Goal: Task Accomplishment & Management: Use online tool/utility

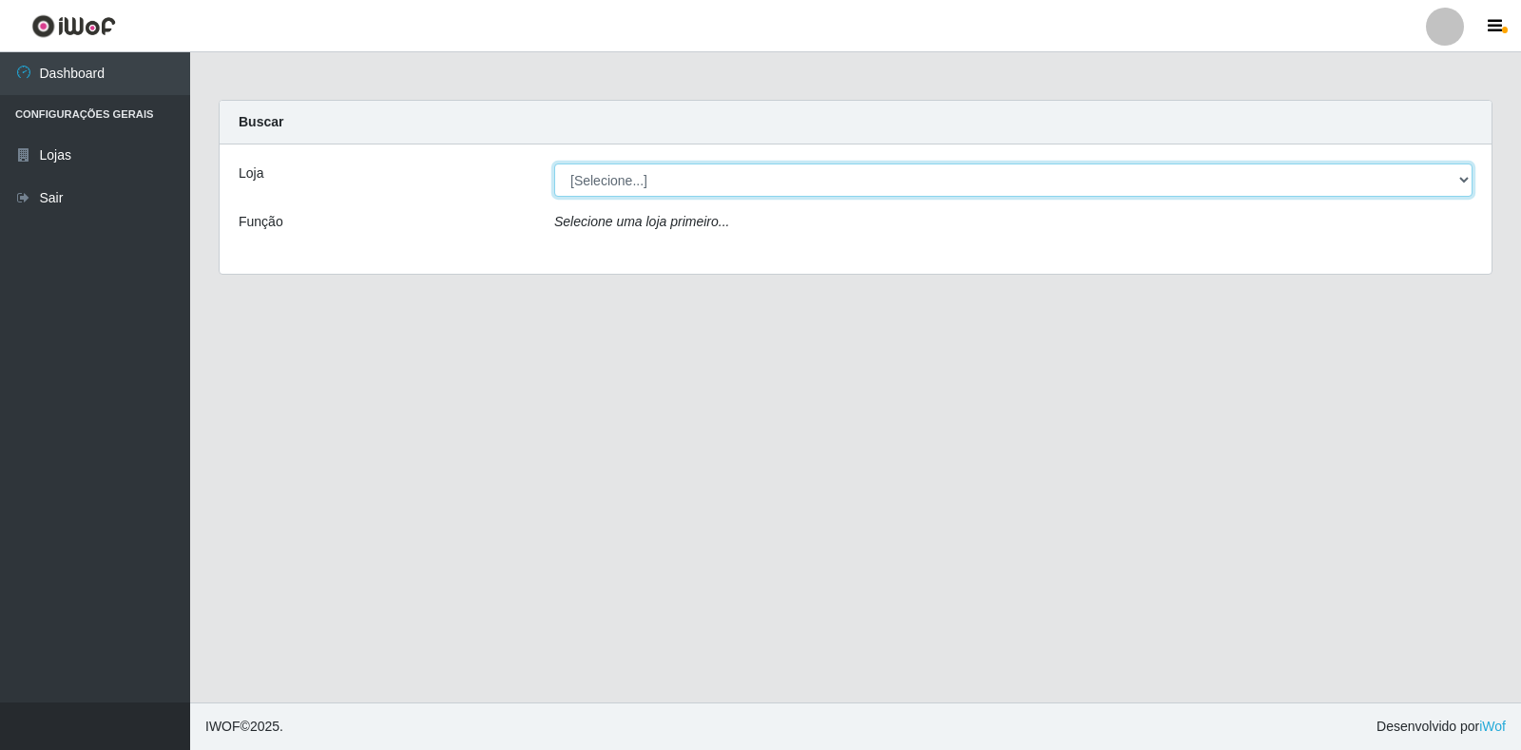
drag, startPoint x: 1411, startPoint y: 184, endPoint x: 1375, endPoint y: 184, distance: 36.1
click at [1411, 184] on select "[Selecione...] Extrabom - Loja 18 Goiabeiras" at bounding box center [1013, 180] width 919 height 33
select select "501"
click at [554, 164] on select "[Selecione...] Extrabom - Loja 18 Goiabeiras" at bounding box center [1013, 180] width 919 height 33
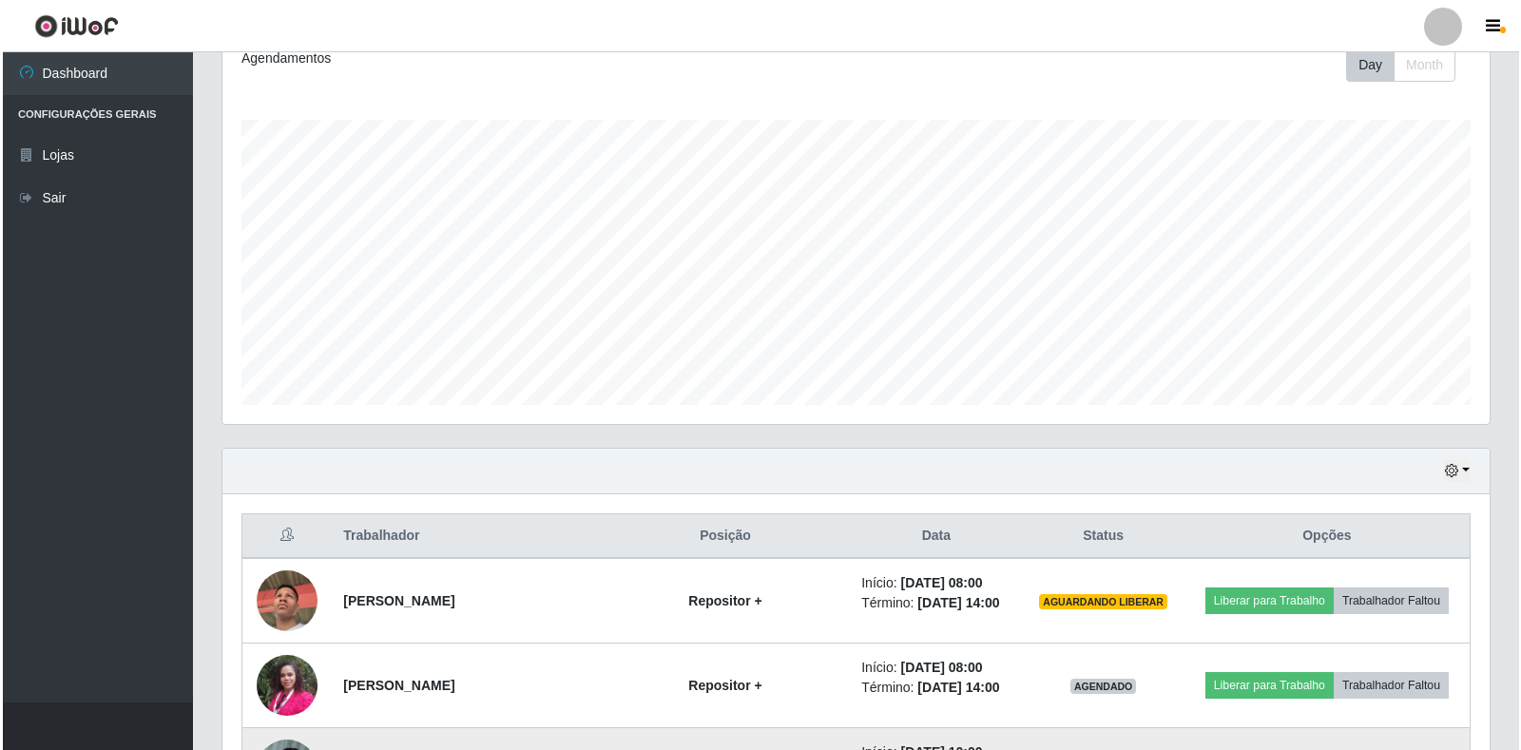
scroll to position [745, 0]
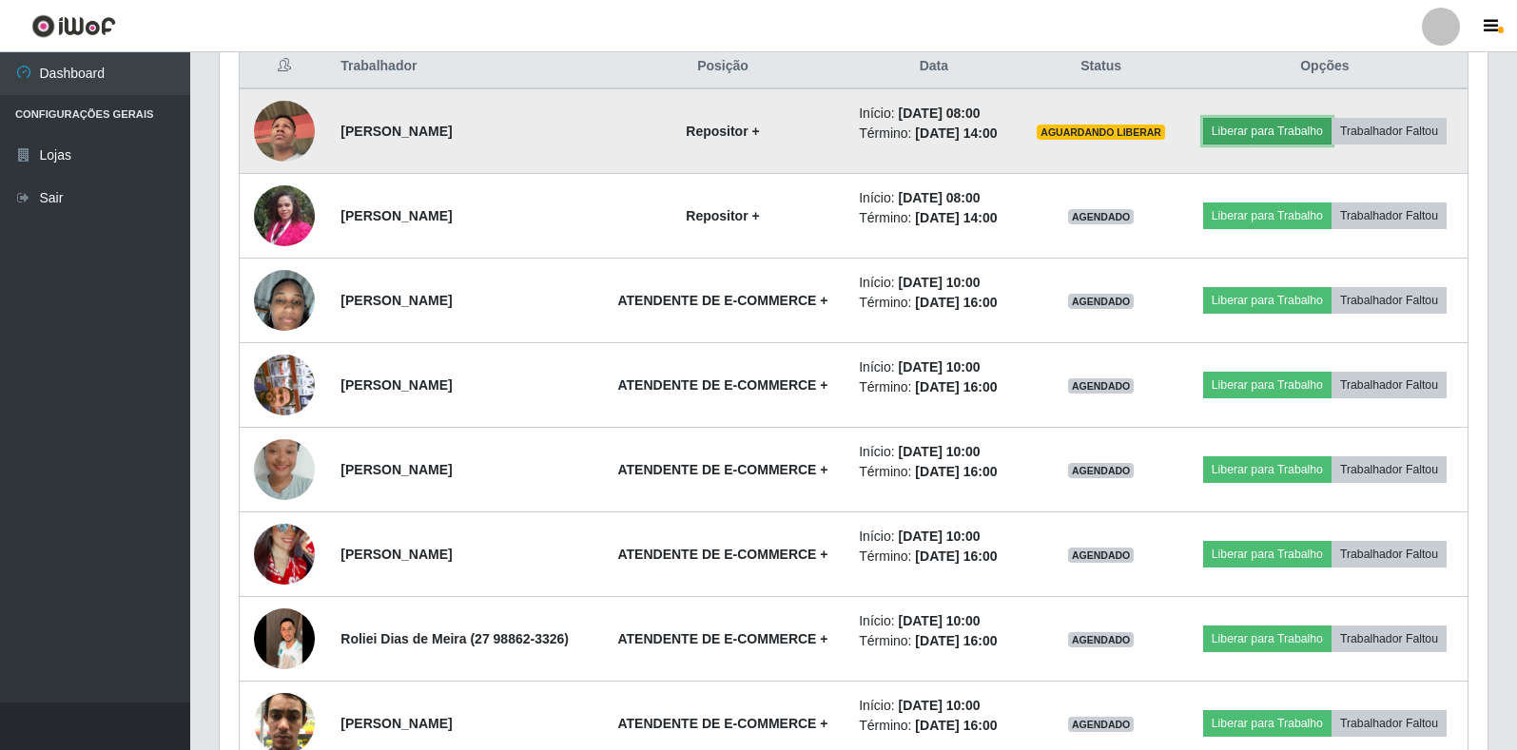
click at [1299, 126] on button "Liberar para Trabalho" at bounding box center [1267, 131] width 128 height 27
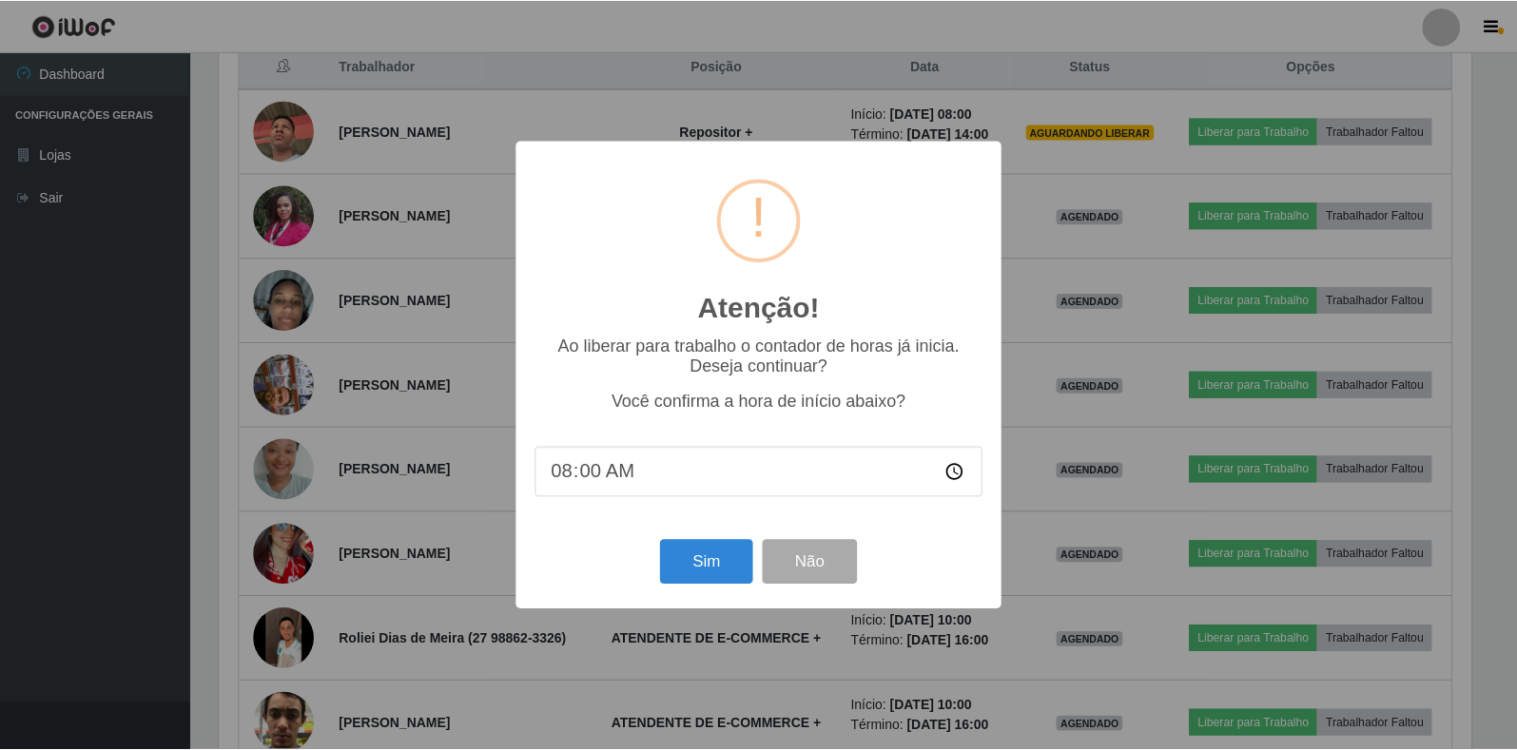
scroll to position [395, 1256]
click at [706, 584] on button "Sim" at bounding box center [708, 562] width 92 height 45
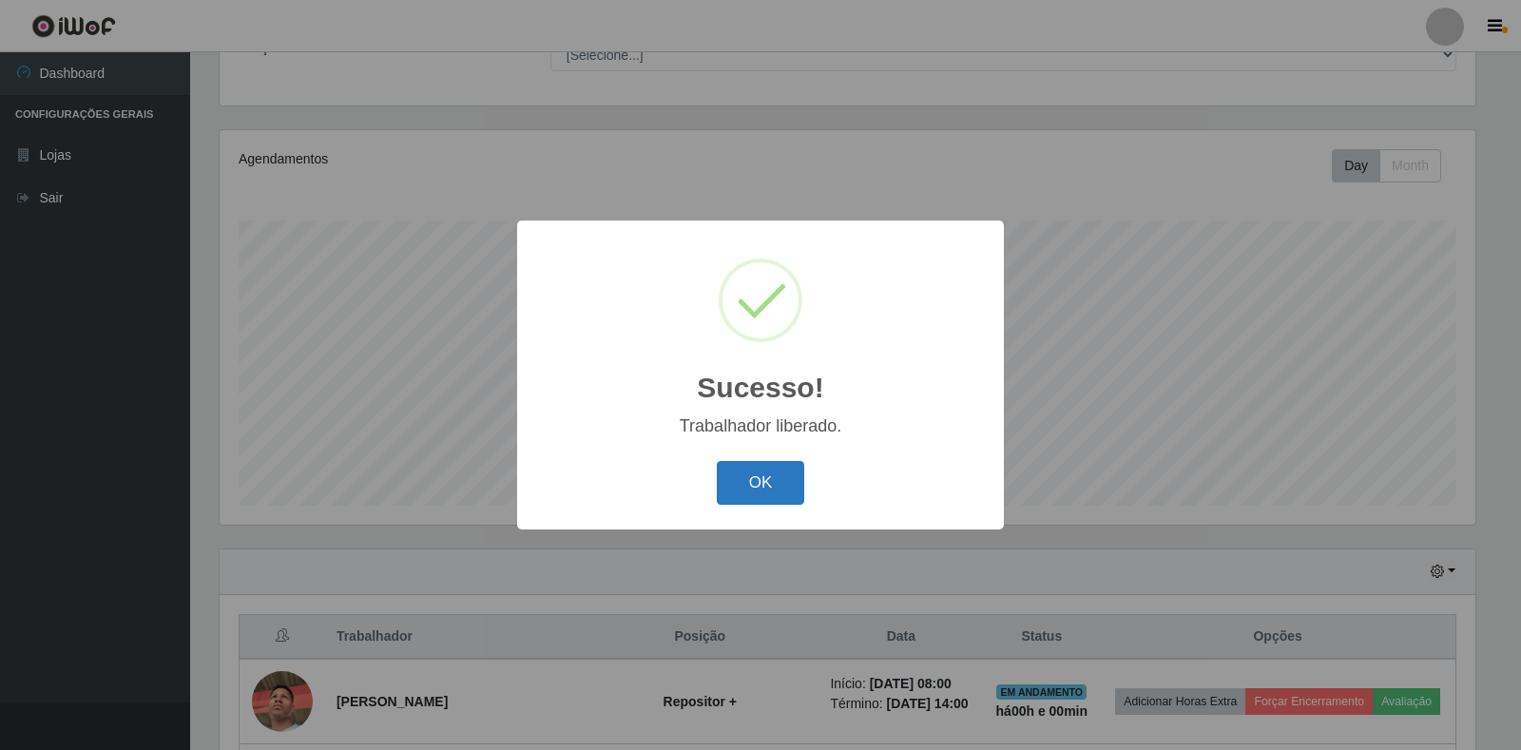
click at [748, 488] on button "OK" at bounding box center [761, 483] width 88 height 45
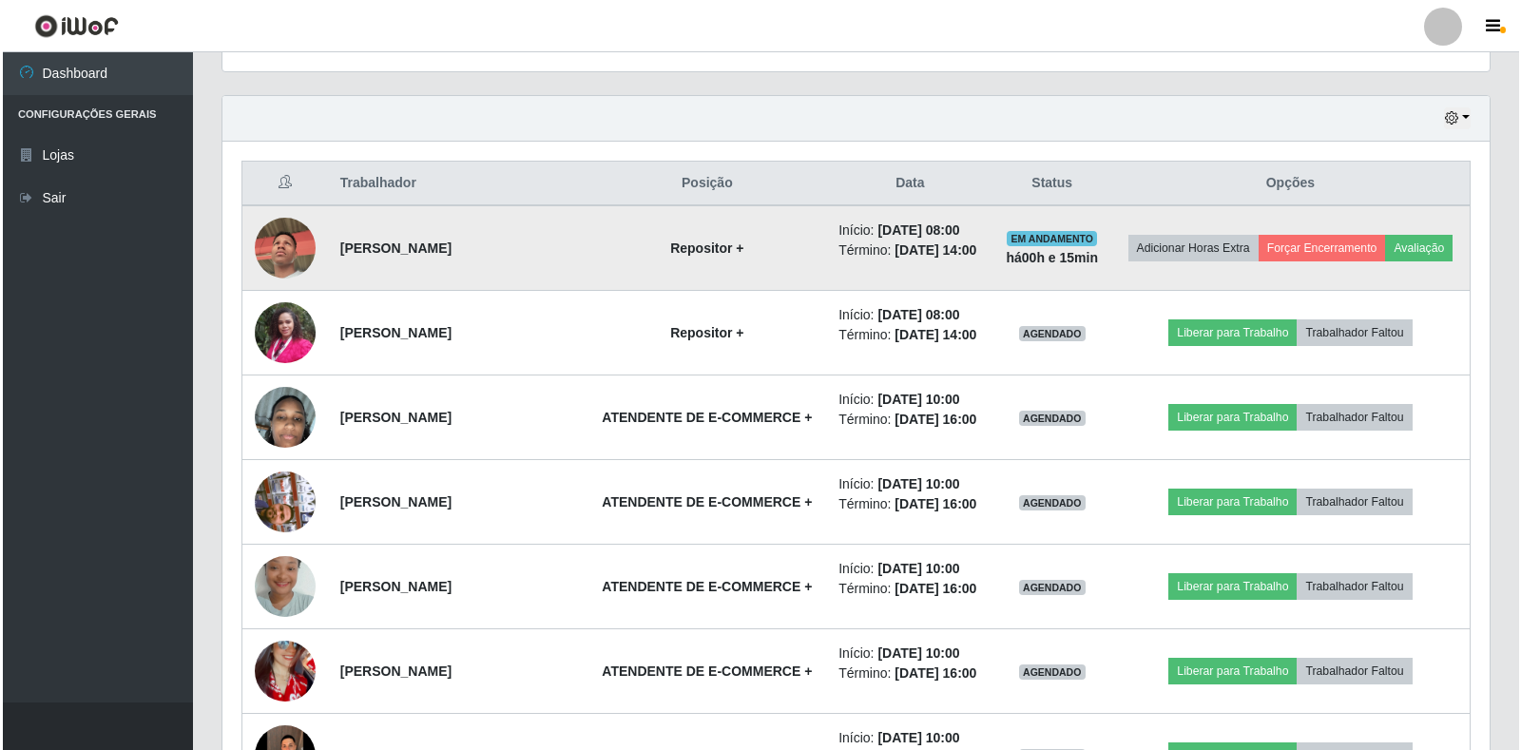
scroll to position [475, 0]
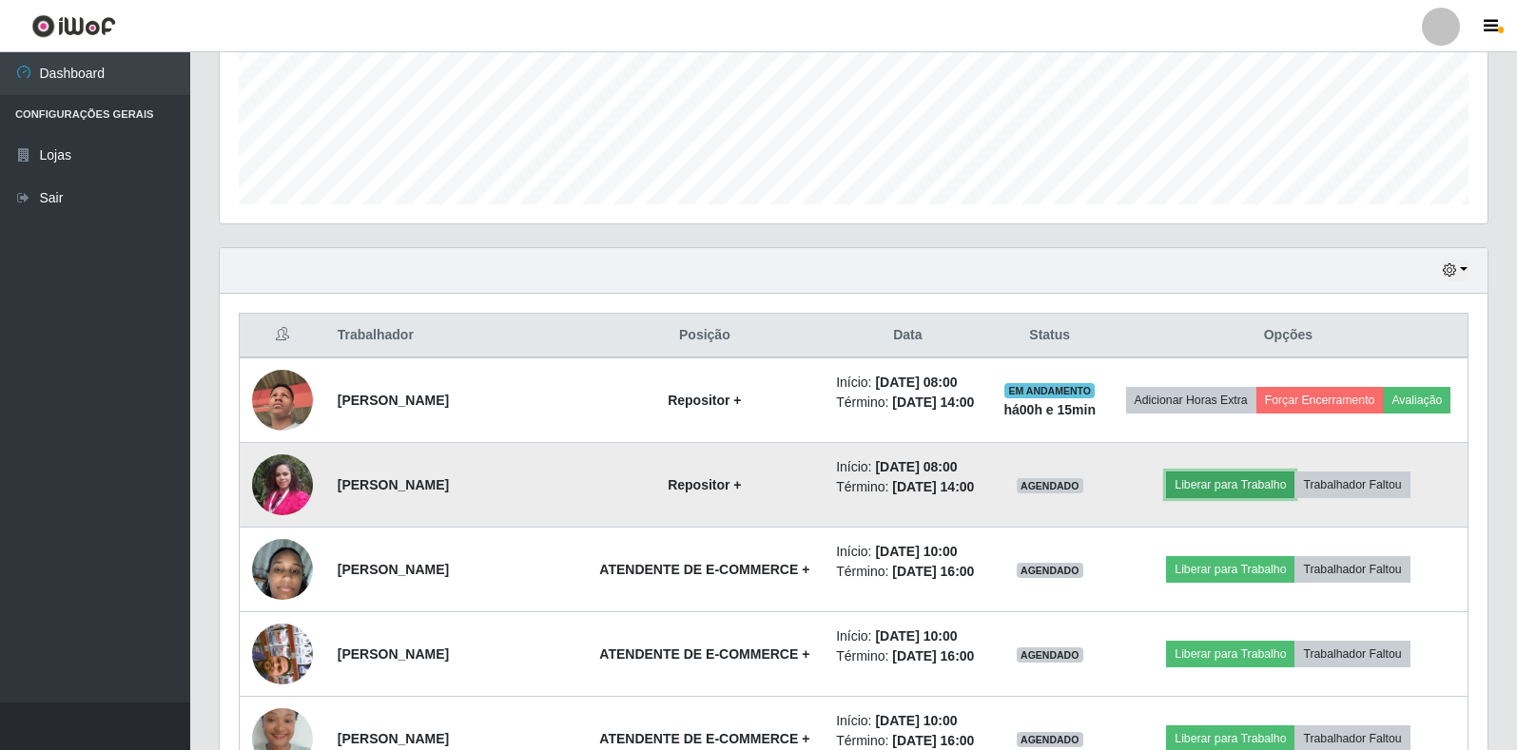
click at [1249, 498] on button "Liberar para Trabalho" at bounding box center [1230, 485] width 128 height 27
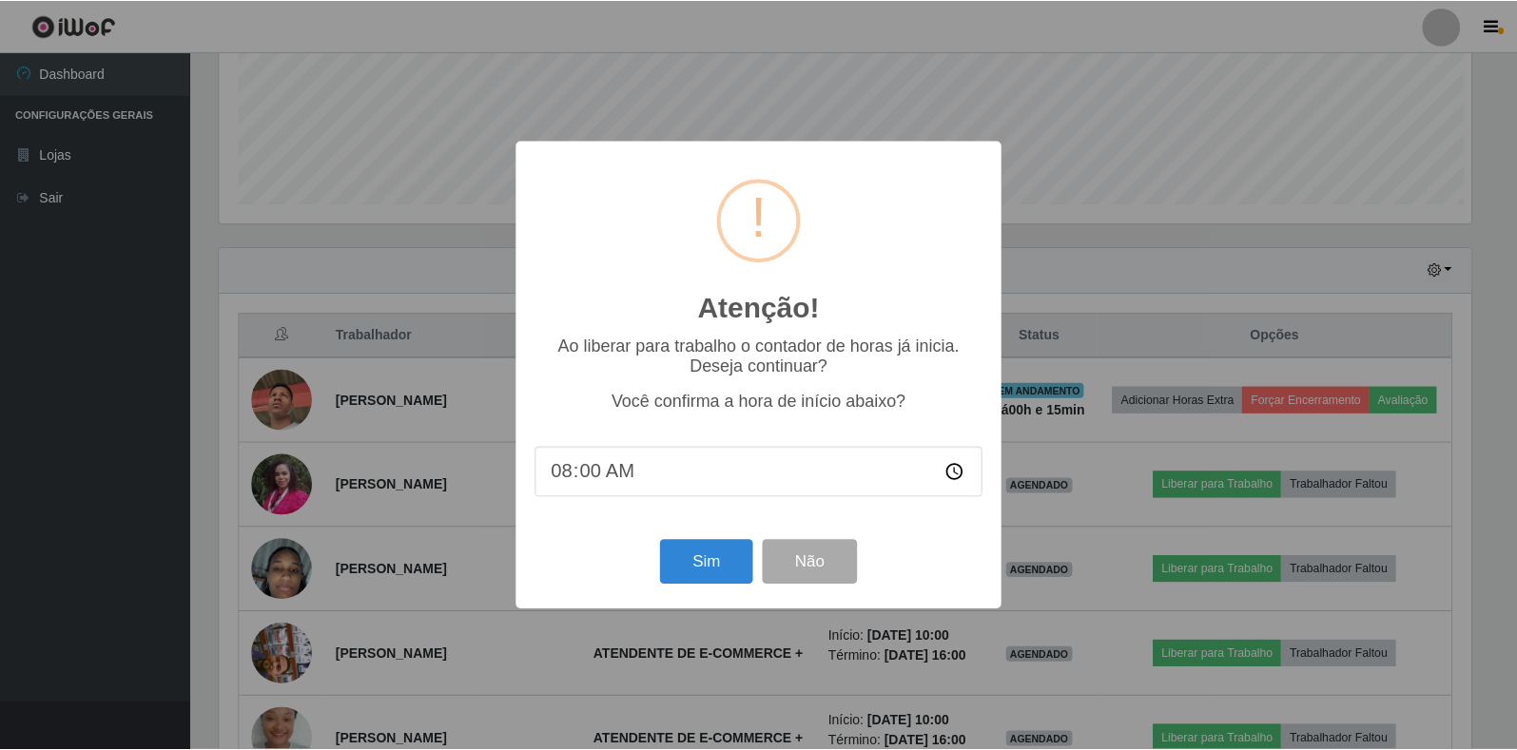
scroll to position [395, 1256]
click at [735, 560] on button "Sim" at bounding box center [708, 562] width 92 height 45
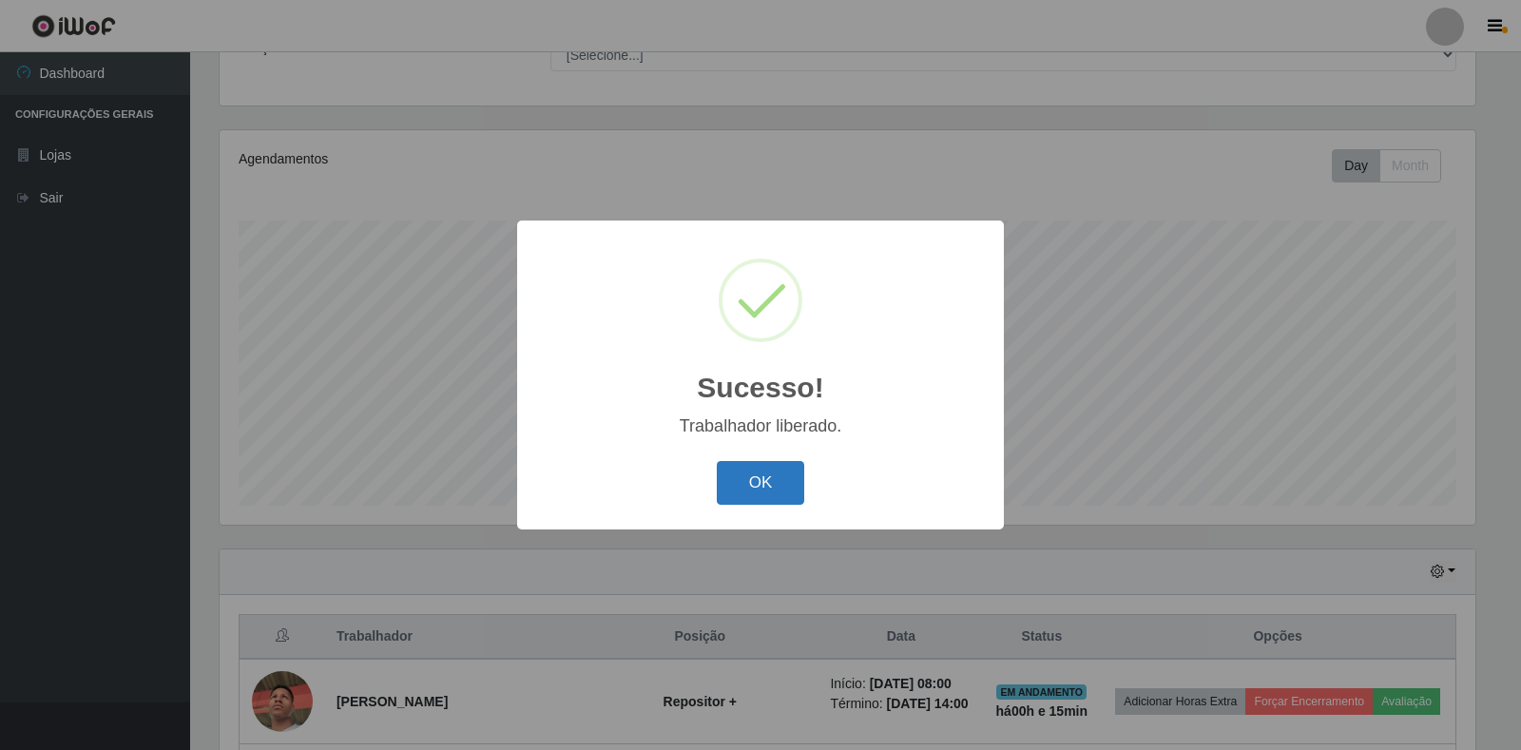
drag, startPoint x: 796, startPoint y: 479, endPoint x: 772, endPoint y: 483, distance: 24.1
click at [796, 487] on button "OK" at bounding box center [761, 483] width 88 height 45
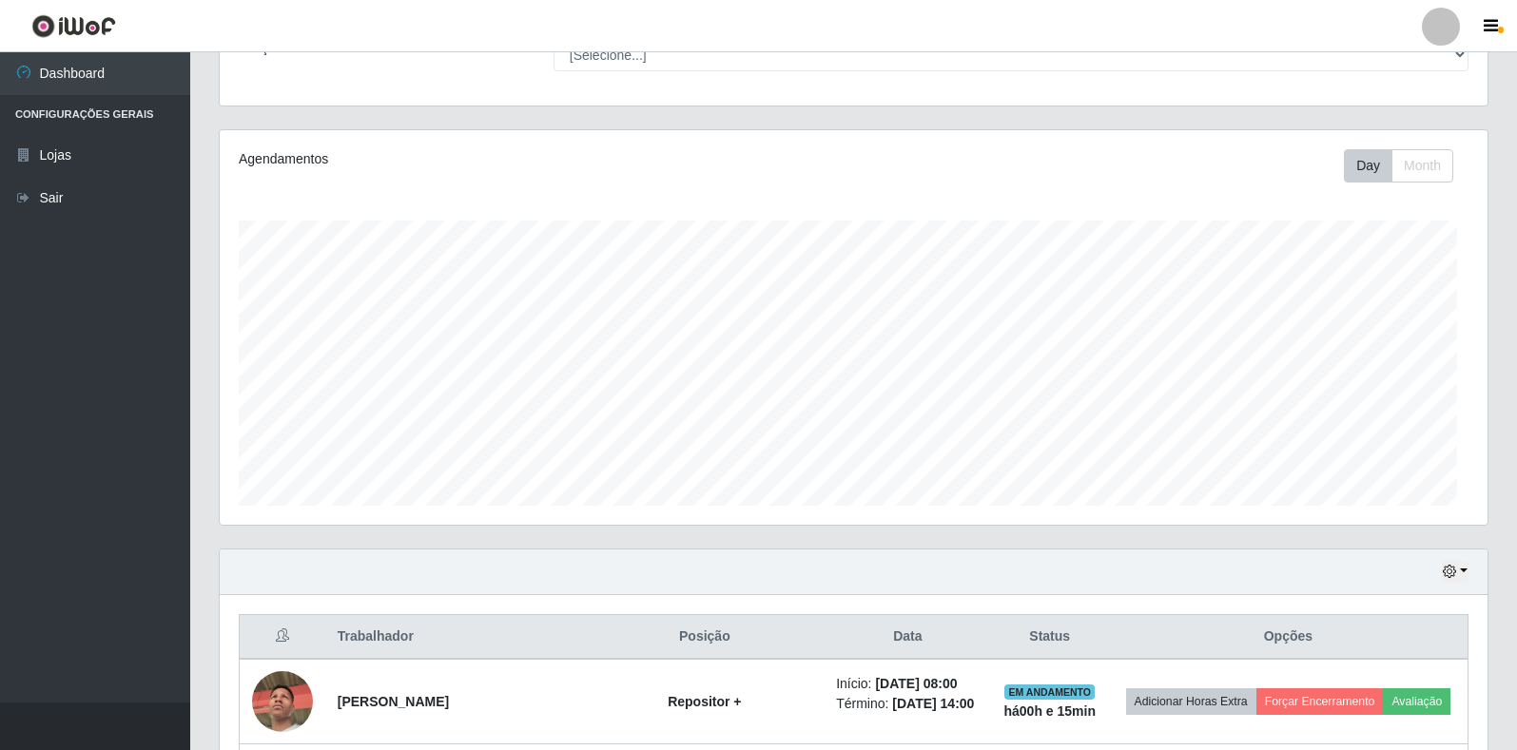
scroll to position [395, 1267]
